Goal: Information Seeking & Learning: Learn about a topic

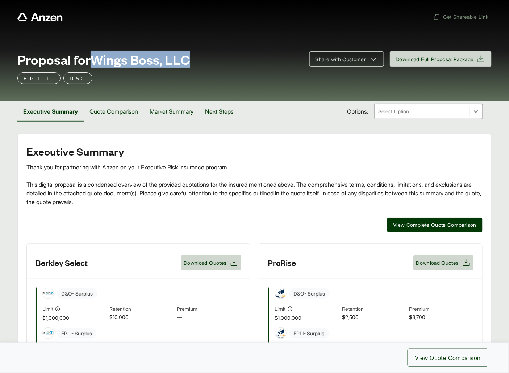
drag, startPoint x: 96, startPoint y: 59, endPoint x: 196, endPoint y: 59, distance: 99.9
click at [196, 59] on div "Proposal for Wings Boss, LLC" at bounding box center [158, 59] width 283 height 14
copy span "Wings Boss, LLC"
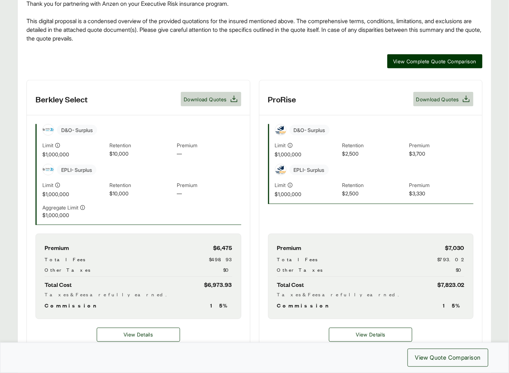
scroll to position [238, 0]
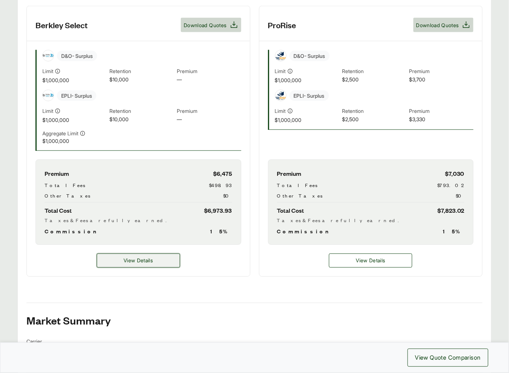
click at [154, 266] on button "View Details" at bounding box center [138, 261] width 83 height 14
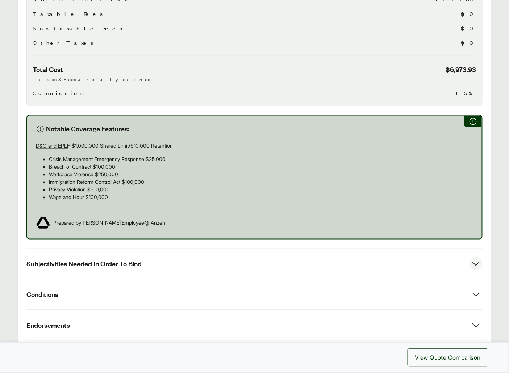
click at [140, 269] on button "Subjectivities Needed In Order To Bind" at bounding box center [254, 264] width 456 height 30
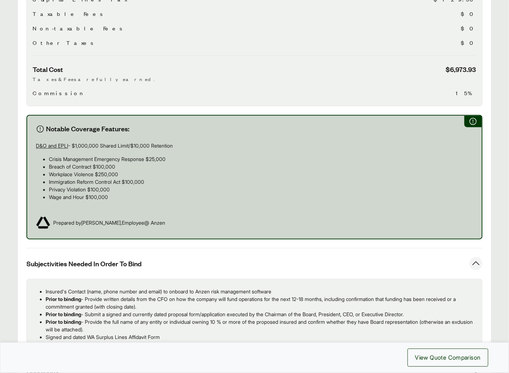
scroll to position [360, 0]
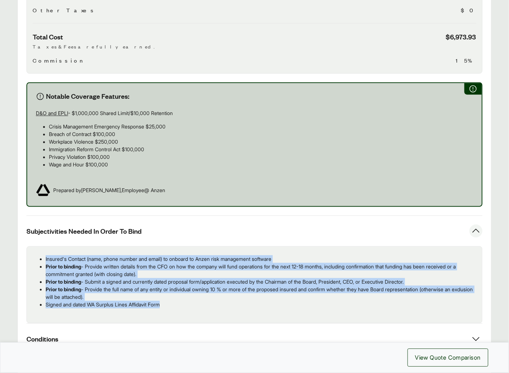
drag, startPoint x: 170, startPoint y: 305, endPoint x: 43, endPoint y: 261, distance: 133.9
click at [43, 261] on div "Insured's Contact (name, phone number and email) to onboard to Anzen risk manag…" at bounding box center [254, 285] width 456 height 77
copy ul "Insured's Contact (name, phone number and email) to onboard to Anzen risk manag…"
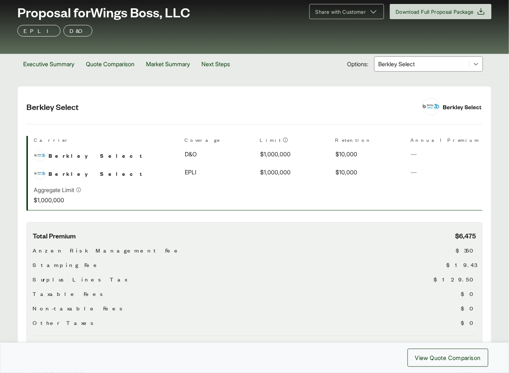
scroll to position [0, 0]
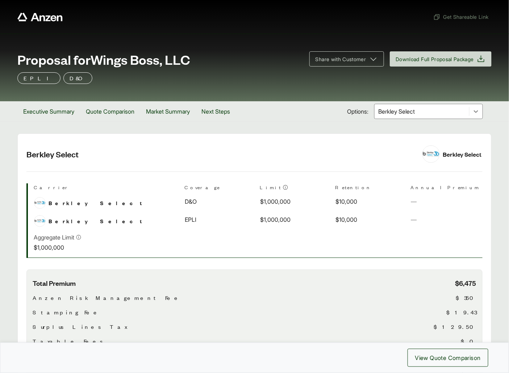
click at [404, 114] on div at bounding box center [421, 111] width 89 height 9
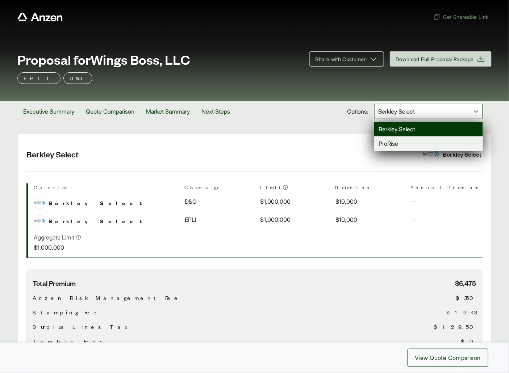
click at [394, 140] on div "ProRise" at bounding box center [428, 143] width 109 height 14
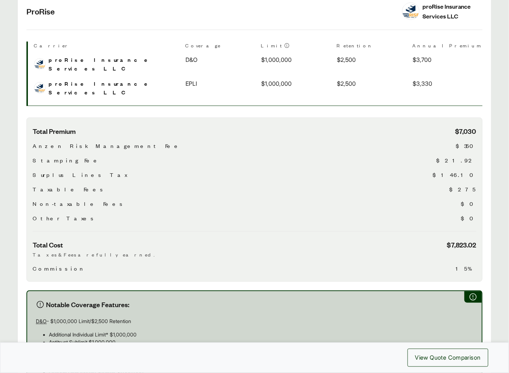
scroll to position [320, 0]
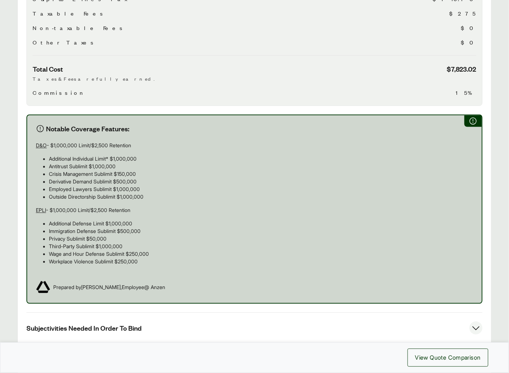
click at [264, 313] on button "Subjectivities Needed In Order To Bind" at bounding box center [254, 328] width 456 height 30
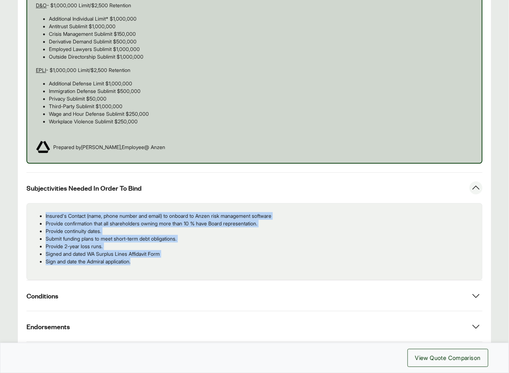
drag, startPoint x: 139, startPoint y: 251, endPoint x: 41, endPoint y: 206, distance: 107.2
click at [41, 212] on ul "Insured's Contact (name, phone number and email) to onboard to Anzen risk manag…" at bounding box center [255, 238] width 444 height 53
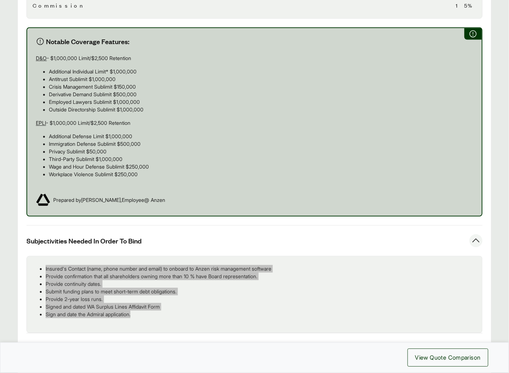
scroll to position [521, 0]
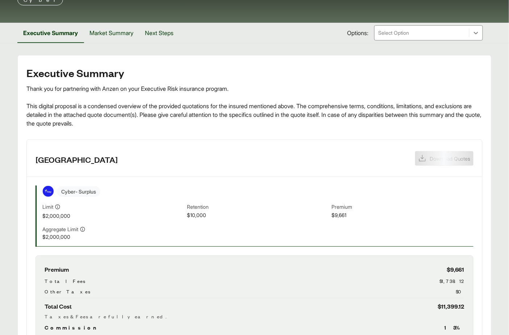
scroll to position [230, 0]
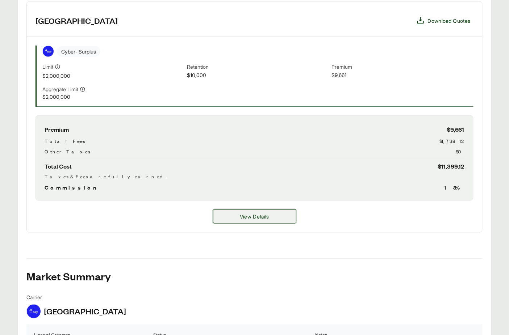
click at [223, 212] on button "View Details" at bounding box center [254, 217] width 83 height 14
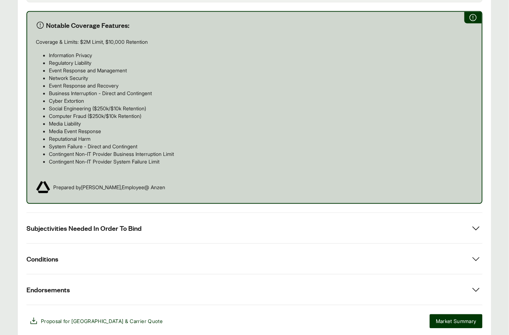
scroll to position [458, 0]
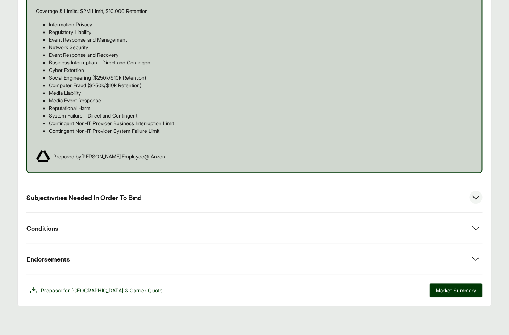
click at [131, 185] on button "Subjectivities Needed In Order To Bind" at bounding box center [254, 197] width 456 height 30
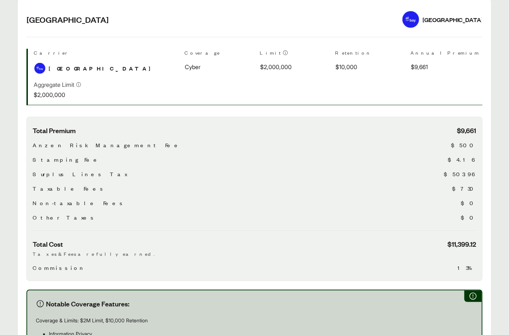
scroll to position [0, 0]
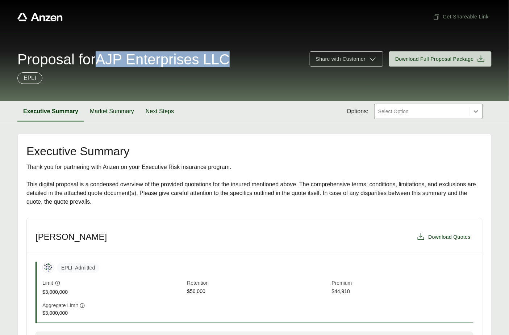
drag, startPoint x: 108, startPoint y: 60, endPoint x: 248, endPoint y: 63, distance: 139.8
click at [248, 63] on div "Proposal for AJP Enterprises LLC" at bounding box center [158, 59] width 283 height 14
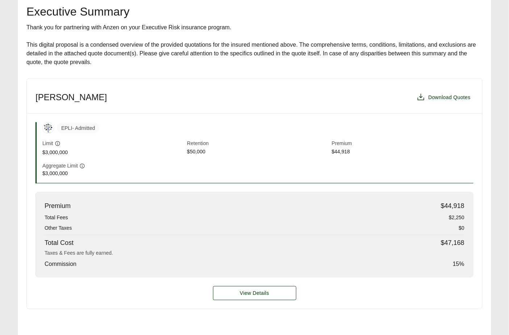
scroll to position [145, 0]
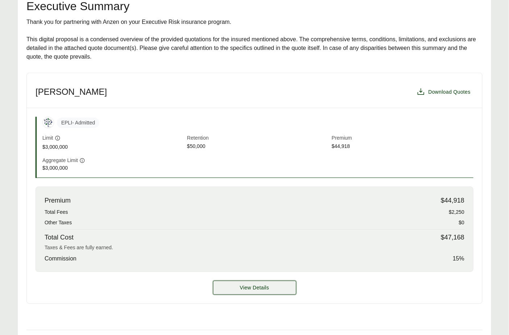
click at [264, 293] on button "View Details" at bounding box center [254, 288] width 83 height 14
click at [263, 292] on button "View Details" at bounding box center [254, 288] width 83 height 14
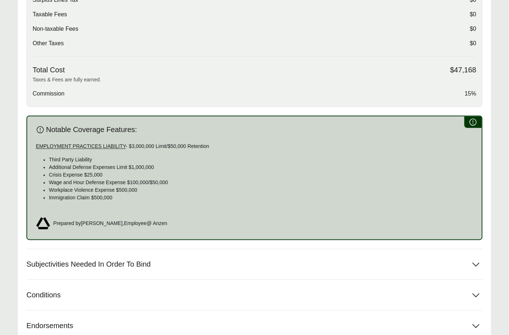
scroll to position [358, 0]
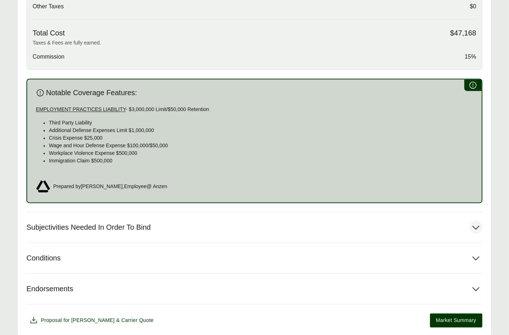
click at [130, 232] on button "Subjectivities Needed In Order To Bind" at bounding box center [254, 228] width 456 height 30
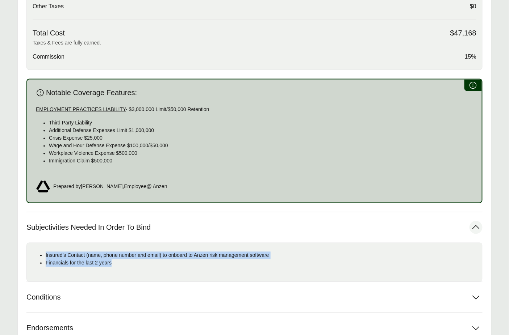
drag, startPoint x: 117, startPoint y: 262, endPoint x: 48, endPoint y: 253, distance: 69.7
click at [45, 253] on ul "Insured's Contact (name, phone number and email) to onboard to Anzen risk manag…" at bounding box center [255, 259] width 444 height 15
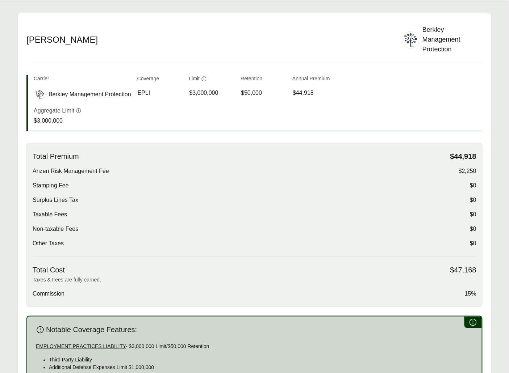
scroll to position [28, 0]
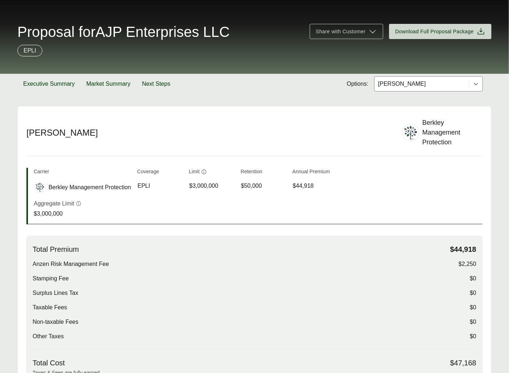
click at [420, 79] on div "[PERSON_NAME]" at bounding box center [421, 84] width 94 height 14
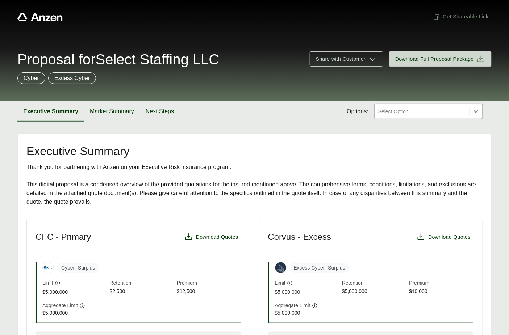
scroll to position [124, 0]
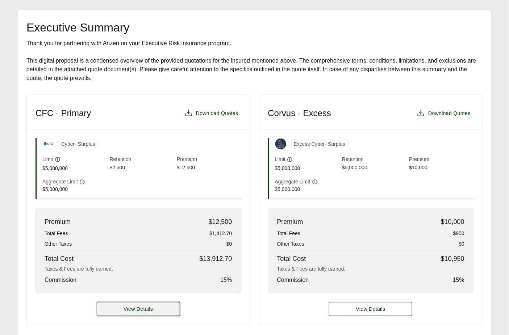
click at [159, 309] on button "View Details" at bounding box center [138, 309] width 83 height 14
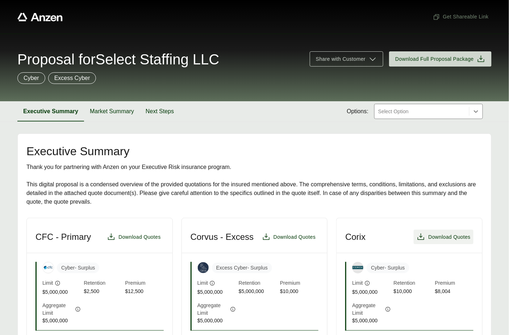
click at [452, 235] on span "Download Quotes" at bounding box center [449, 238] width 42 height 8
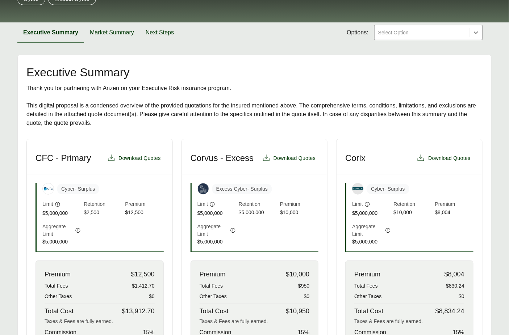
scroll to position [220, 0]
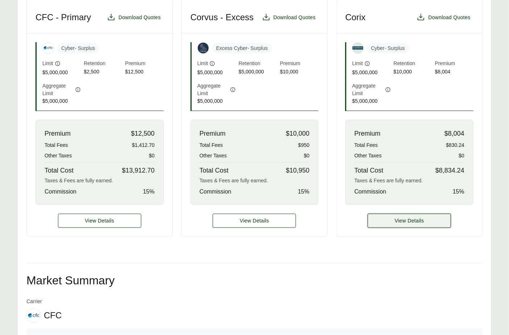
click at [428, 228] on button "View Details" at bounding box center [408, 221] width 83 height 14
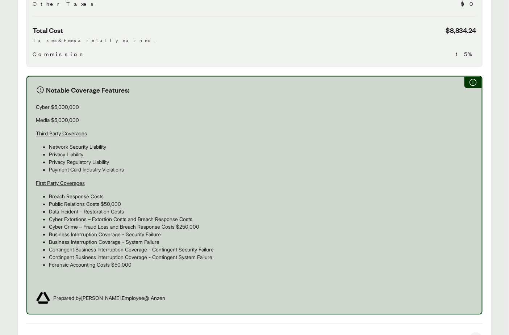
scroll to position [476, 0]
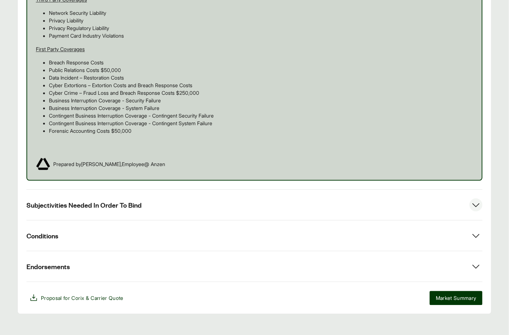
click at [120, 211] on button "Subjectivities Needed In Order To Bind" at bounding box center [254, 205] width 456 height 30
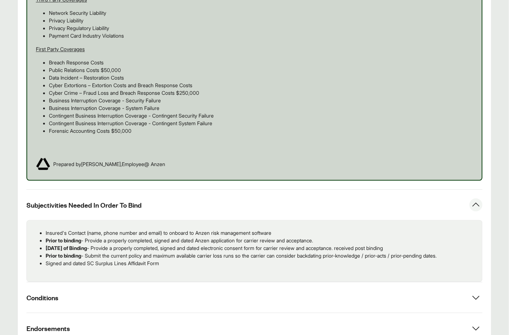
scroll to position [482, 0]
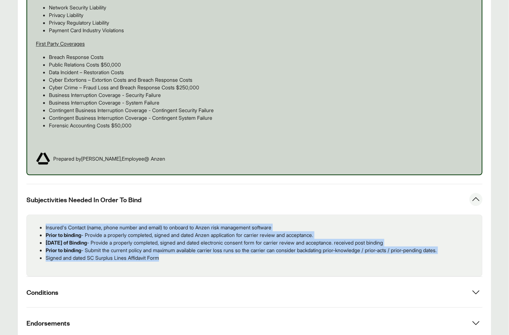
drag, startPoint x: 169, startPoint y: 260, endPoint x: 45, endPoint y: 228, distance: 128.0
click at [45, 228] on ul "Insured's Contact (name, phone number and email) to onboard to Anzen risk manag…" at bounding box center [255, 243] width 444 height 38
copy ul "Insured's Contact (name, phone number and email) to onboard to Anzen risk manag…"
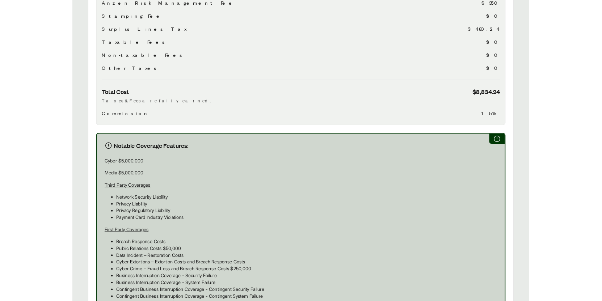
scroll to position [0, 0]
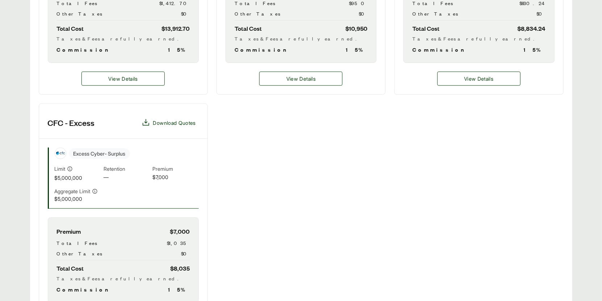
scroll to position [458, 0]
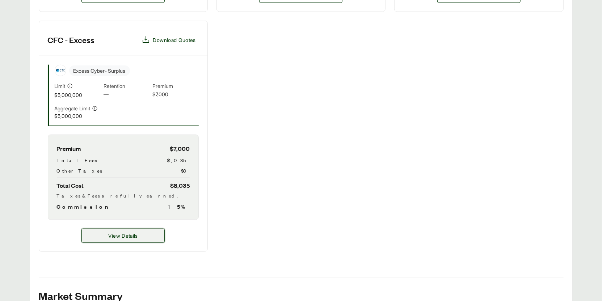
click at [139, 229] on button "View Details" at bounding box center [122, 236] width 83 height 14
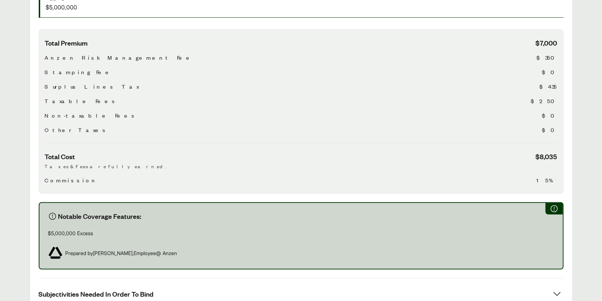
scroll to position [320, 0]
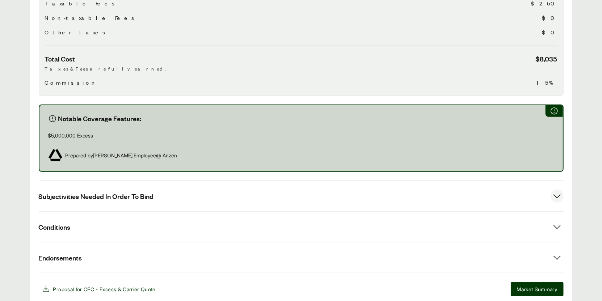
click at [167, 200] on button "Subjectivities Needed In Order To Bind" at bounding box center [301, 196] width 525 height 30
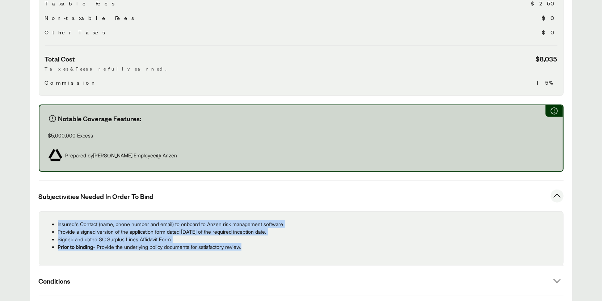
drag, startPoint x: 253, startPoint y: 247, endPoint x: 55, endPoint y: 222, distance: 199.7
click at [55, 222] on ul "Insured's Contact (name, phone number and email) to onboard to Anzen risk manag…" at bounding box center [301, 235] width 513 height 30
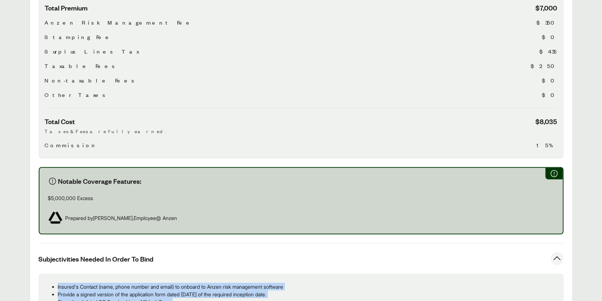
scroll to position [404, 0]
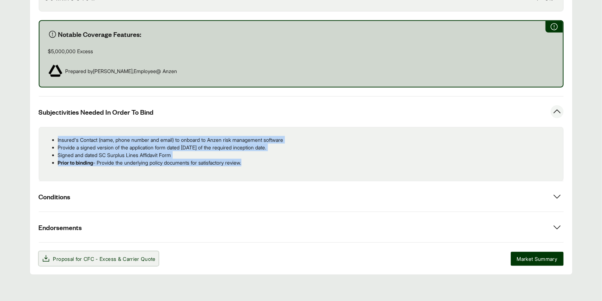
click at [128, 255] on span "Proposal for CFC - Excess & Carrier Quote" at bounding box center [99, 259] width 114 height 9
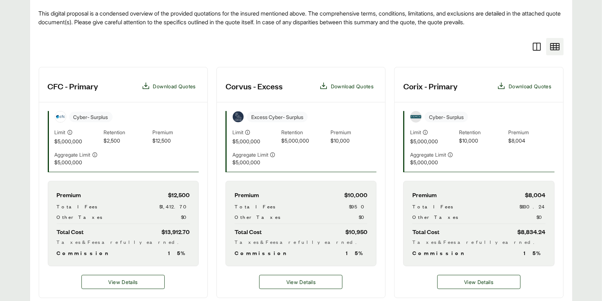
scroll to position [309, 0]
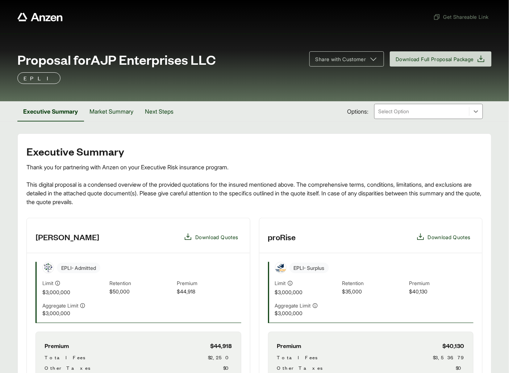
scroll to position [217, 0]
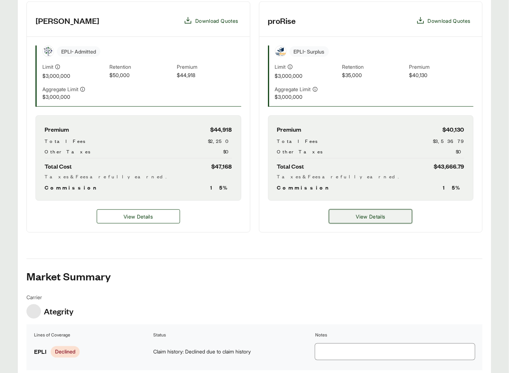
click at [354, 221] on button "View Details" at bounding box center [370, 217] width 83 height 14
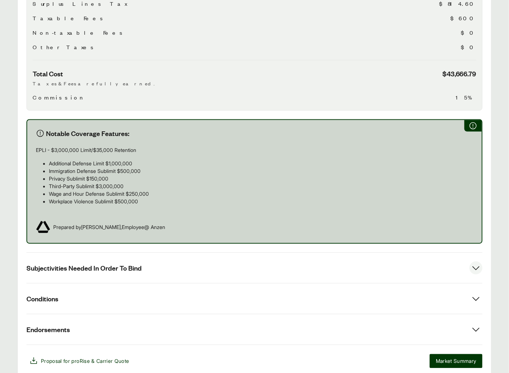
click at [103, 267] on button "Subjectivities Needed In Order To Bind" at bounding box center [254, 268] width 456 height 30
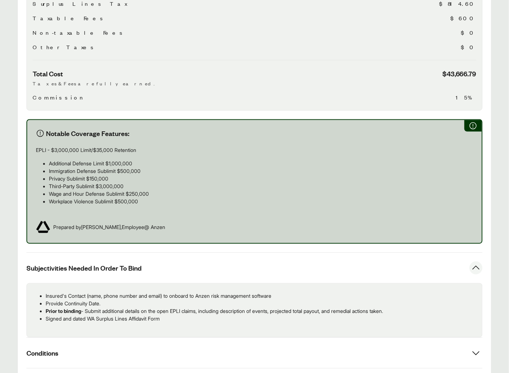
scroll to position [345, 0]
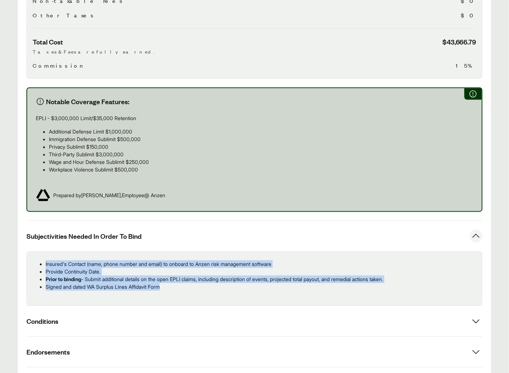
drag, startPoint x: 171, startPoint y: 282, endPoint x: 43, endPoint y: 257, distance: 130.2
click at [43, 261] on ul "Insured's Contact (name, phone number and email) to onboard to Anzen risk manag…" at bounding box center [255, 276] width 444 height 30
